Goal: Check status: Check status

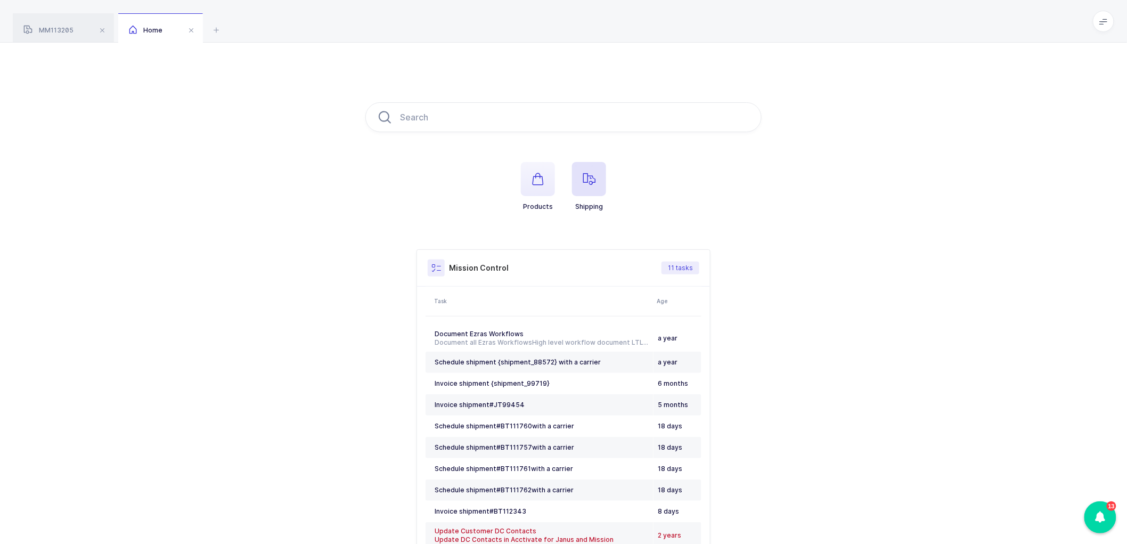
click at [584, 180] on icon "button" at bounding box center [588, 179] width 13 height 13
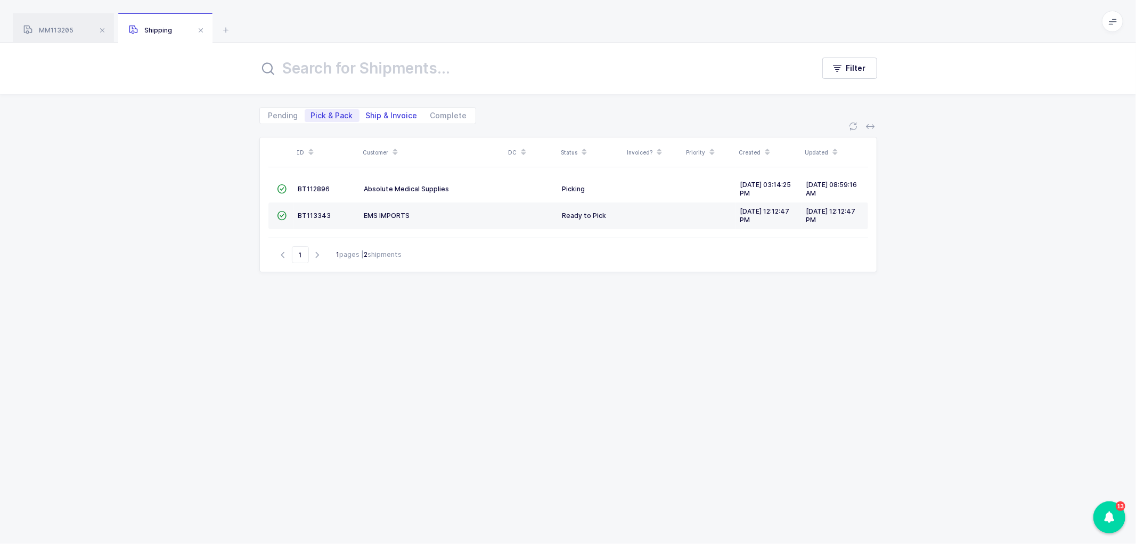
click at [385, 112] on span "Ship & Invoice" at bounding box center [392, 115] width 52 height 7
click at [366, 112] on input "Ship & Invoice" at bounding box center [362, 112] width 7 height 7
radio input "true"
radio input "false"
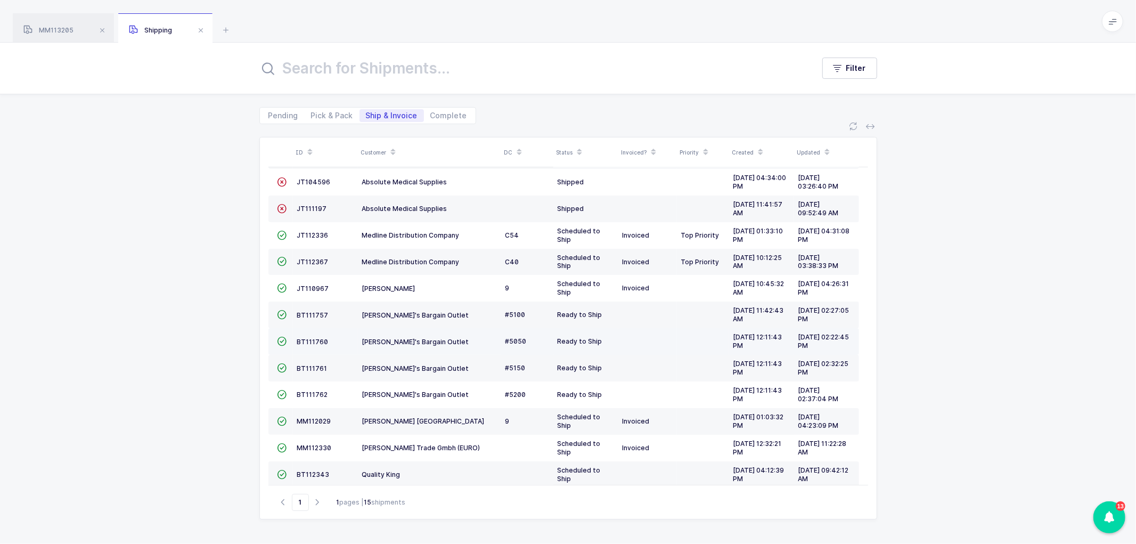
scroll to position [40, 0]
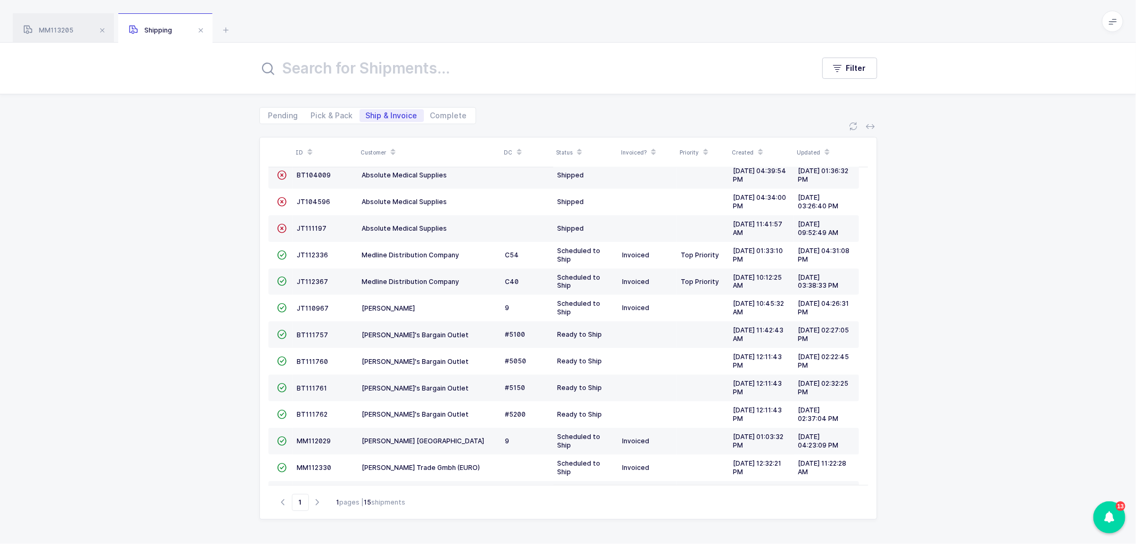
click at [392, 146] on icon at bounding box center [392, 148] width 5 height 5
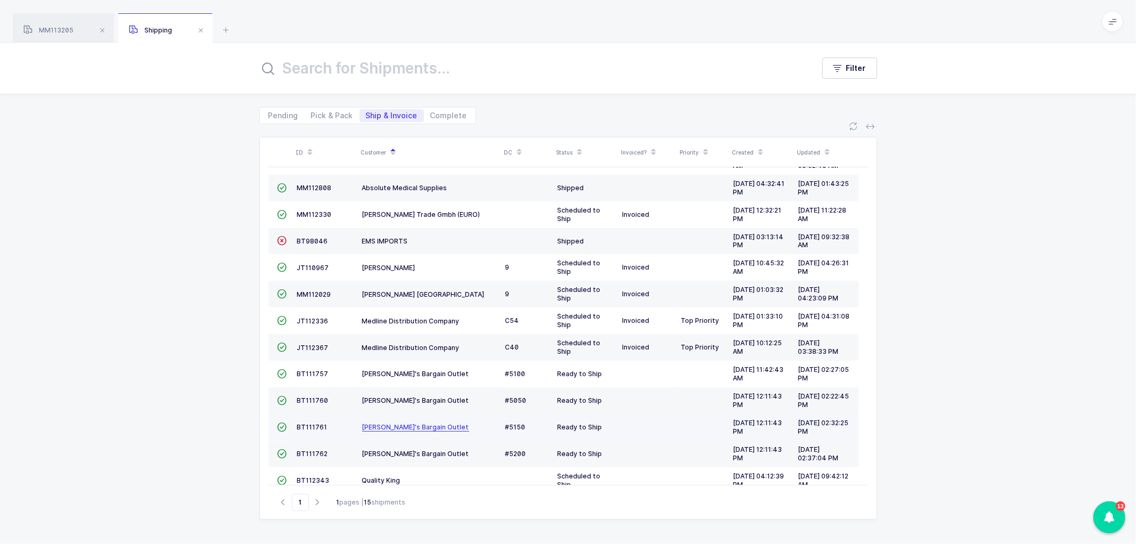
scroll to position [100, 0]
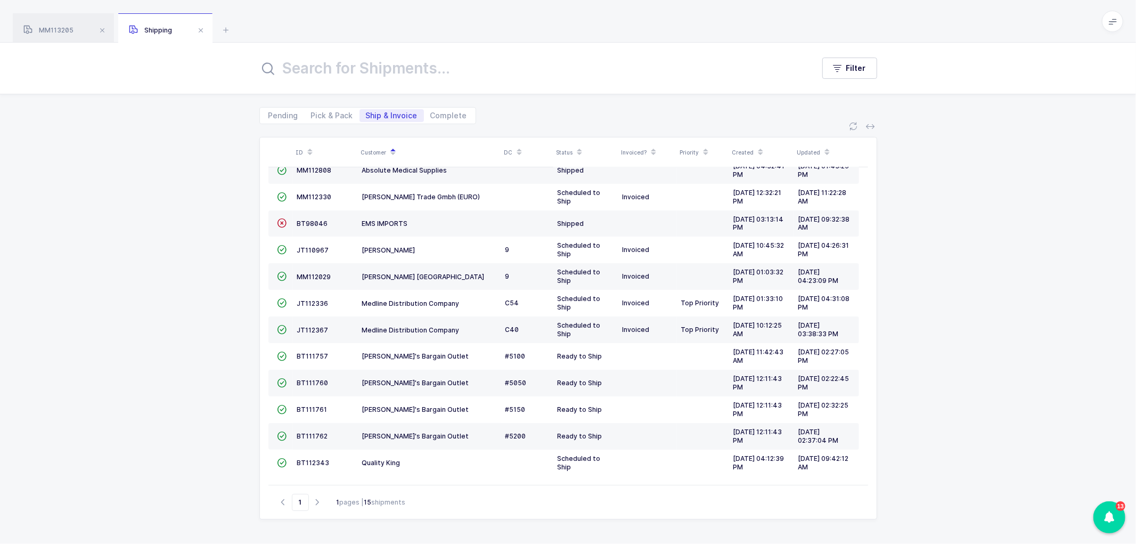
click at [167, 293] on div "ID Customer DC Status Invoiced? Priority Created Updated  BT104009 Absolute Me…" at bounding box center [568, 334] width 1136 height 420
click at [203, 30] on span at bounding box center [200, 30] width 13 height 13
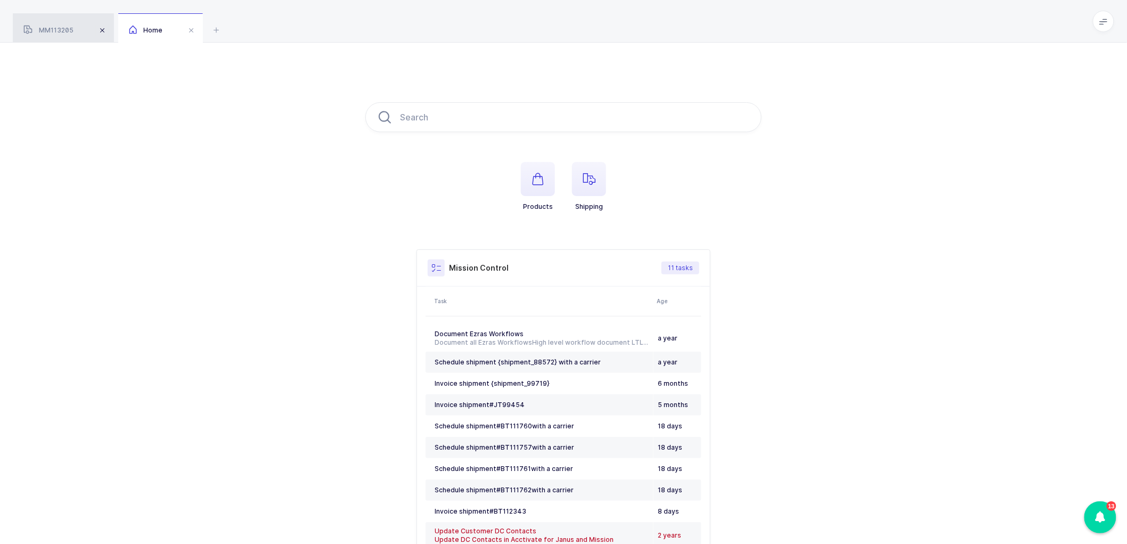
click at [100, 30] on span at bounding box center [102, 30] width 13 height 13
drag, startPoint x: 215, startPoint y: 128, endPoint x: 221, endPoint y: 134, distance: 9.1
click at [215, 129] on div "Products Shipping Mission Control 11 tasks Task Age Document Ezras Workflows Do…" at bounding box center [563, 347] width 1127 height 609
click at [596, 182] on span "button" at bounding box center [589, 179] width 34 height 34
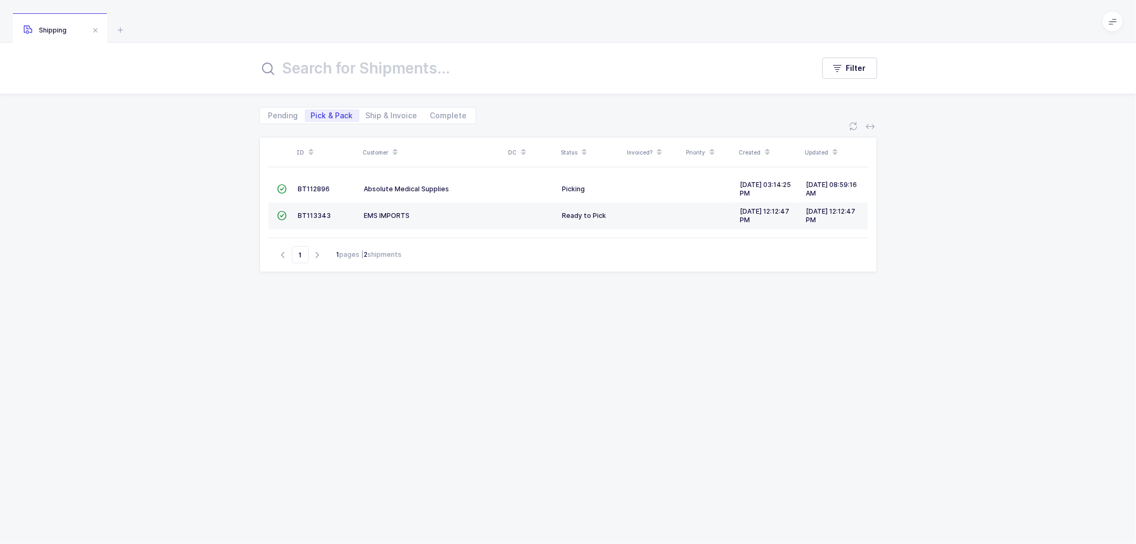
click at [517, 329] on div "ID Customer DC Status Invoiced? Priority Created Updated  BT112896 Absolute Me…" at bounding box center [568, 327] width 618 height 381
click at [381, 112] on span "Ship & Invoice" at bounding box center [392, 115] width 52 height 7
click at [366, 110] on input "Ship & Invoice" at bounding box center [362, 112] width 7 height 7
radio input "true"
radio input "false"
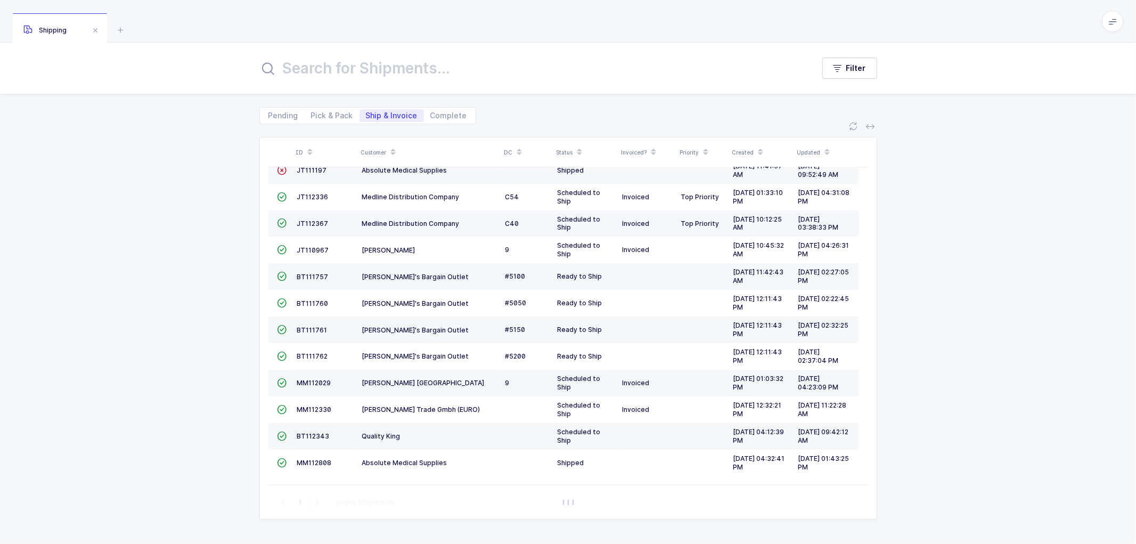
scroll to position [100, 0]
click at [391, 146] on icon at bounding box center [392, 148] width 5 height 5
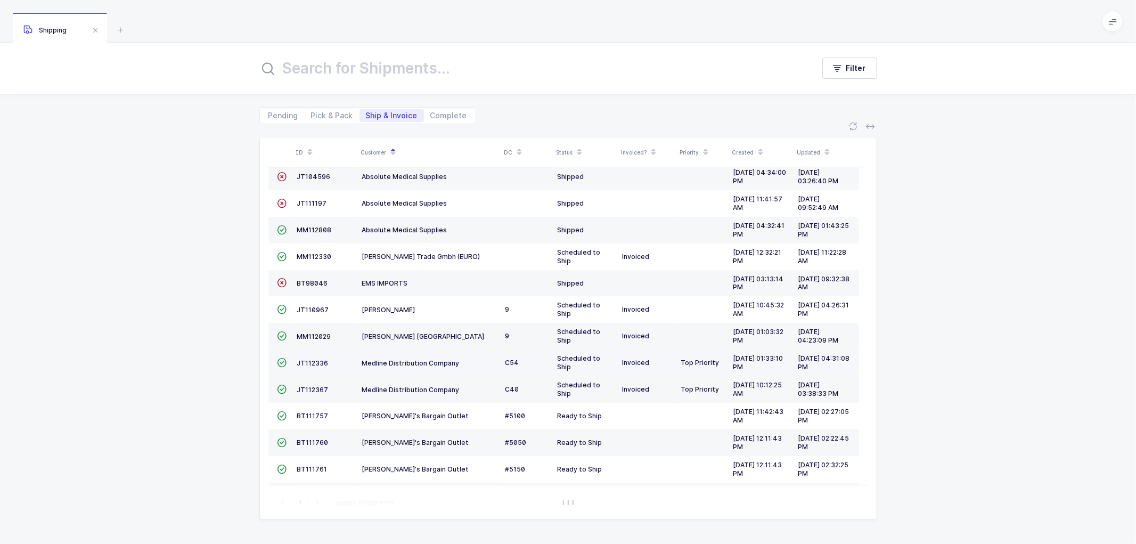
scroll to position [0, 0]
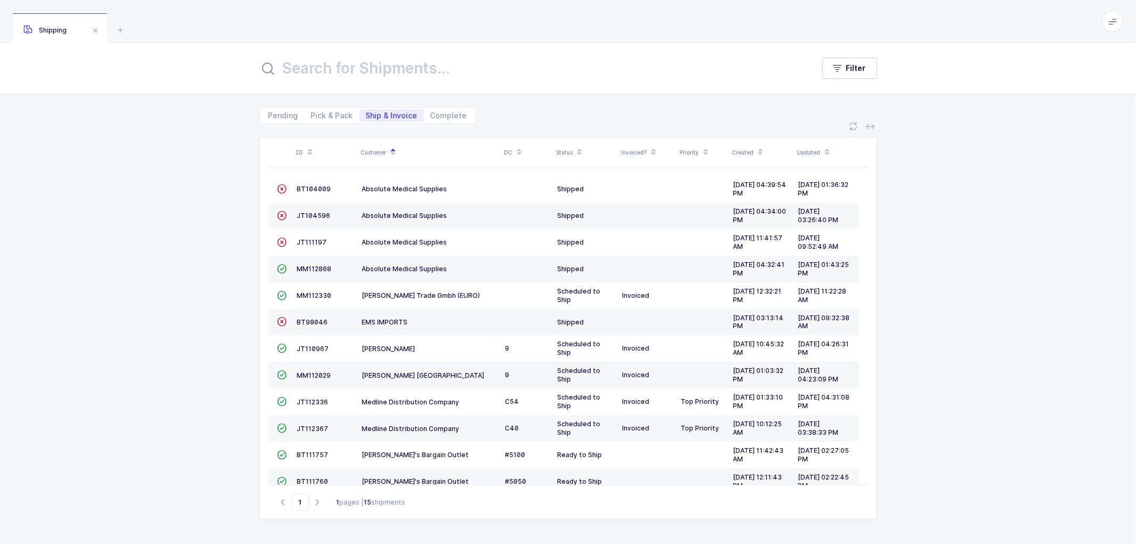
click at [1006, 309] on div "ID Customer DC Status Invoiced? Priority Created Updated  BT104009 Absolute Me…" at bounding box center [568, 334] width 1136 height 420
